Goal: Information Seeking & Learning: Understand process/instructions

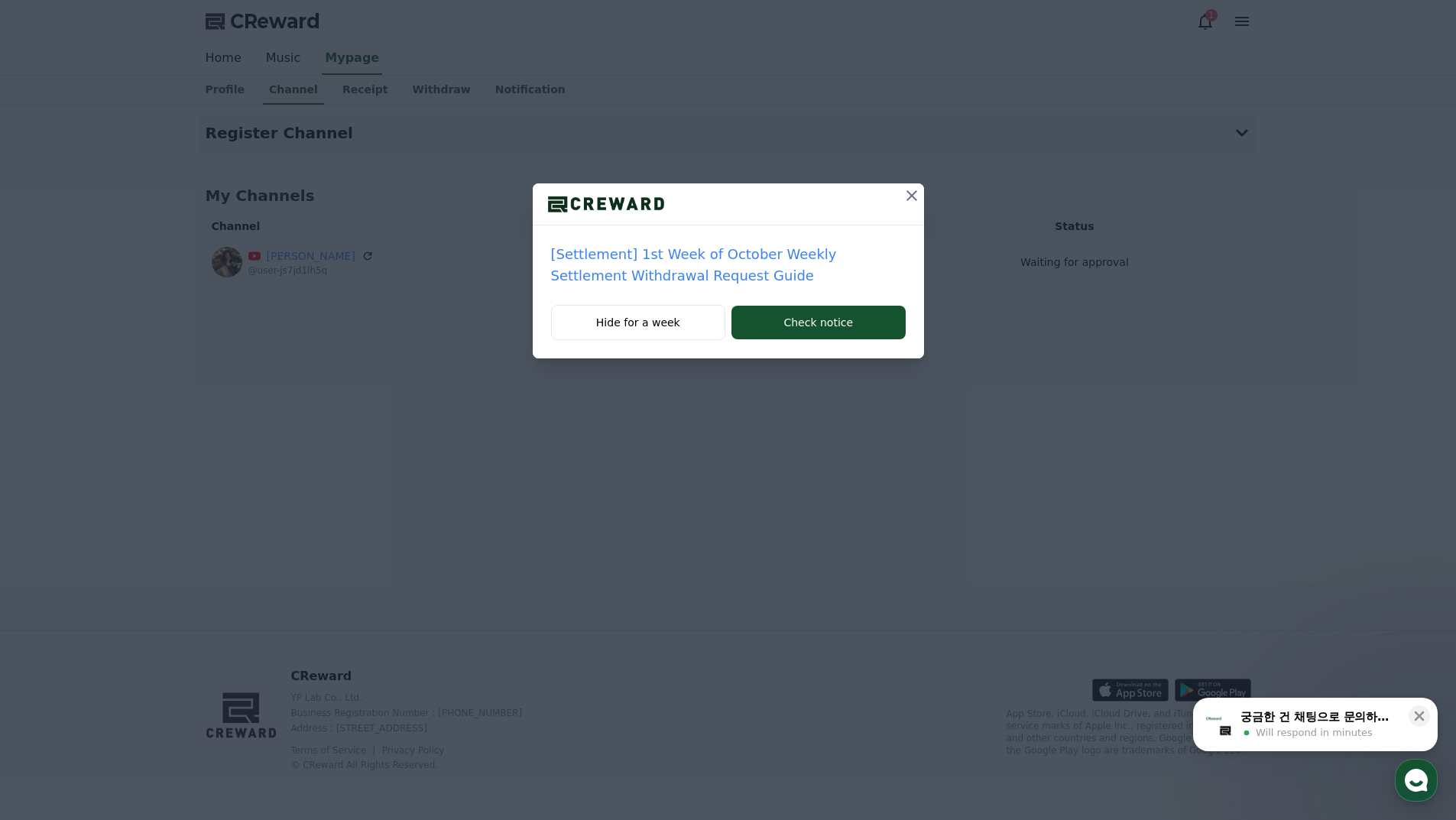
click at [907, 191] on icon at bounding box center [911, 196] width 10 height 10
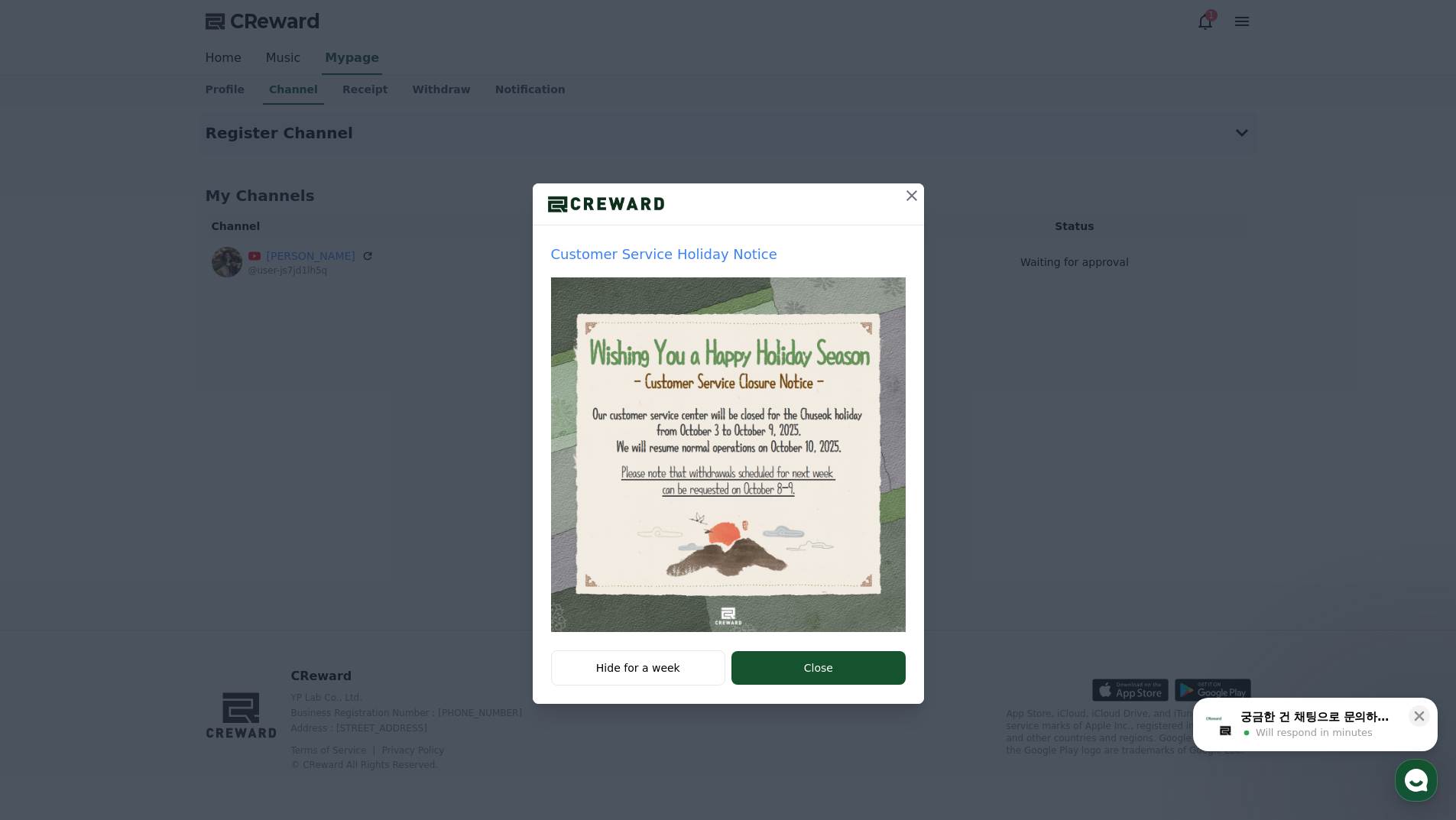
click at [912, 197] on icon at bounding box center [911, 196] width 10 height 10
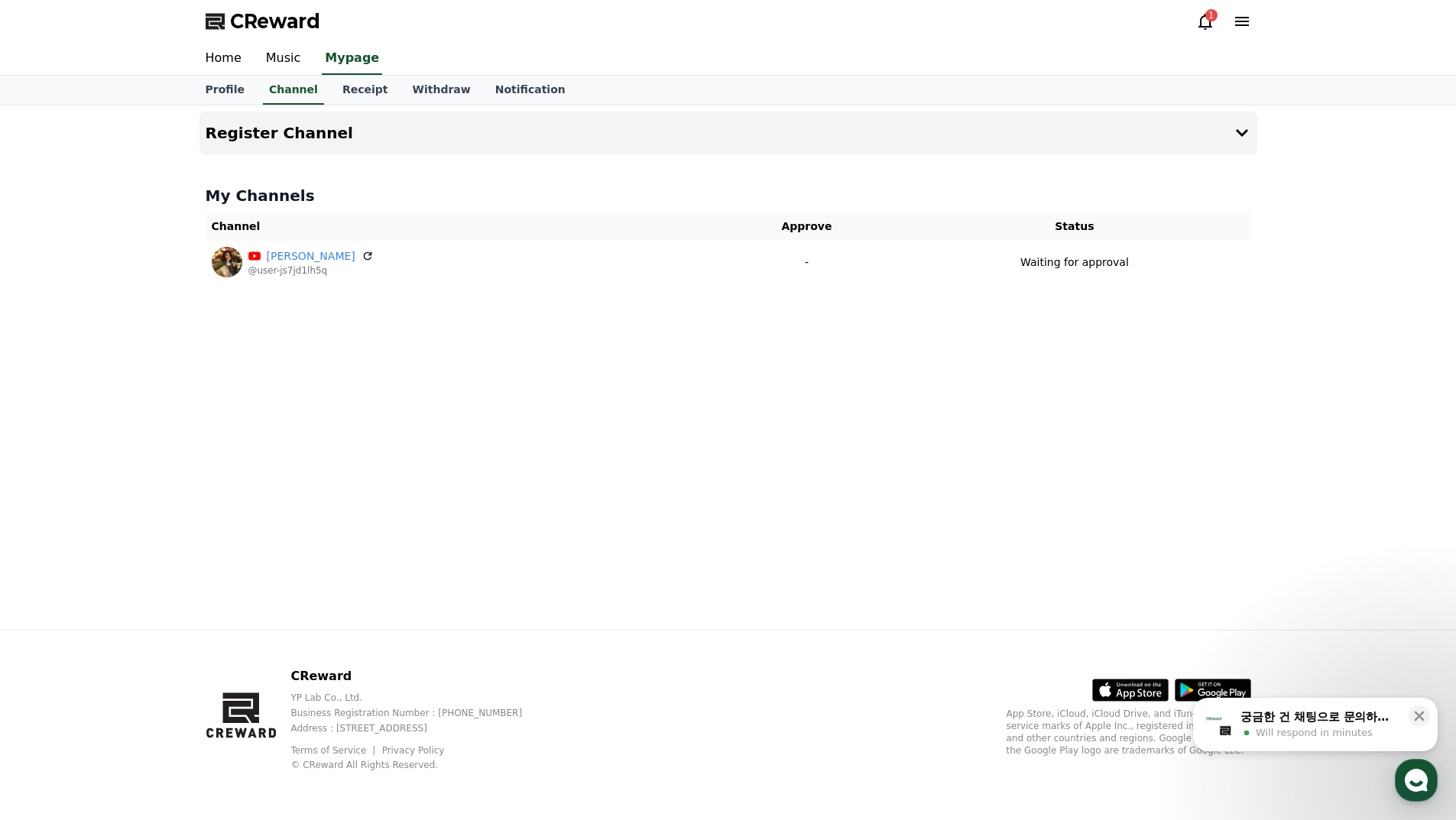
drag, startPoint x: 833, startPoint y: 330, endPoint x: 844, endPoint y: 330, distance: 11.0
click at [834, 330] on div "Register Channel My Channels Channel Approve Status [PERSON_NAME] @user-js7jd1l…" at bounding box center [728, 367] width 1069 height 524
click at [1205, 23] on icon at bounding box center [1205, 21] width 18 height 18
click at [1207, 20] on div "1" at bounding box center [1211, 15] width 12 height 12
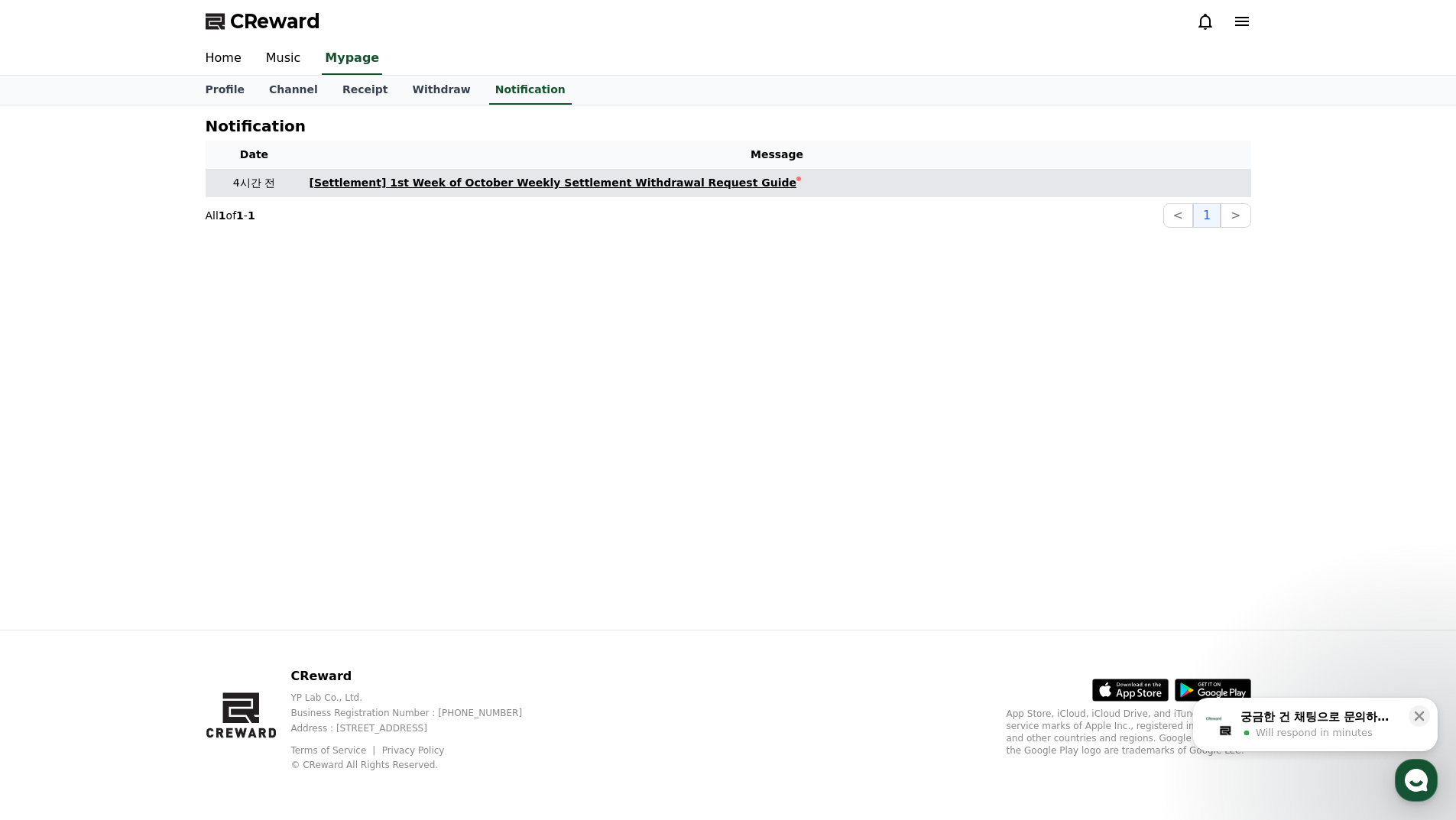
click at [568, 184] on div "[Settlement] 1st Week of October Weekly Settlement Withdrawal Request Guide" at bounding box center [554, 183] width 488 height 16
